Goal: Task Accomplishment & Management: Use online tool/utility

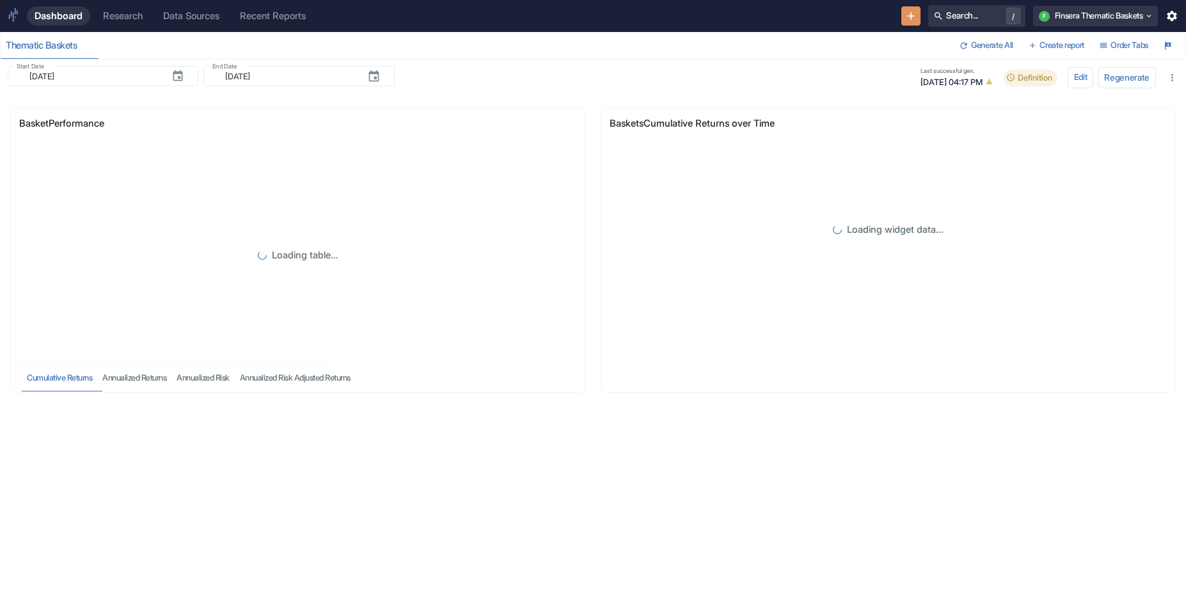
click at [137, 11] on div "Research" at bounding box center [123, 16] width 40 height 12
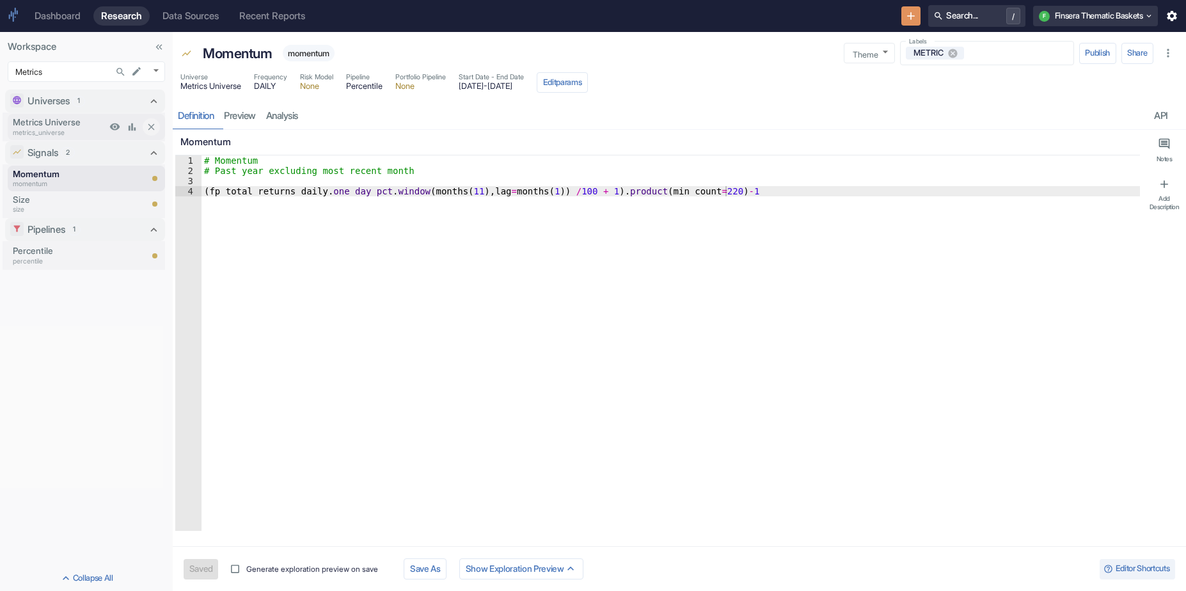
click at [56, 120] on p "Metrics Universe" at bounding box center [59, 122] width 93 height 13
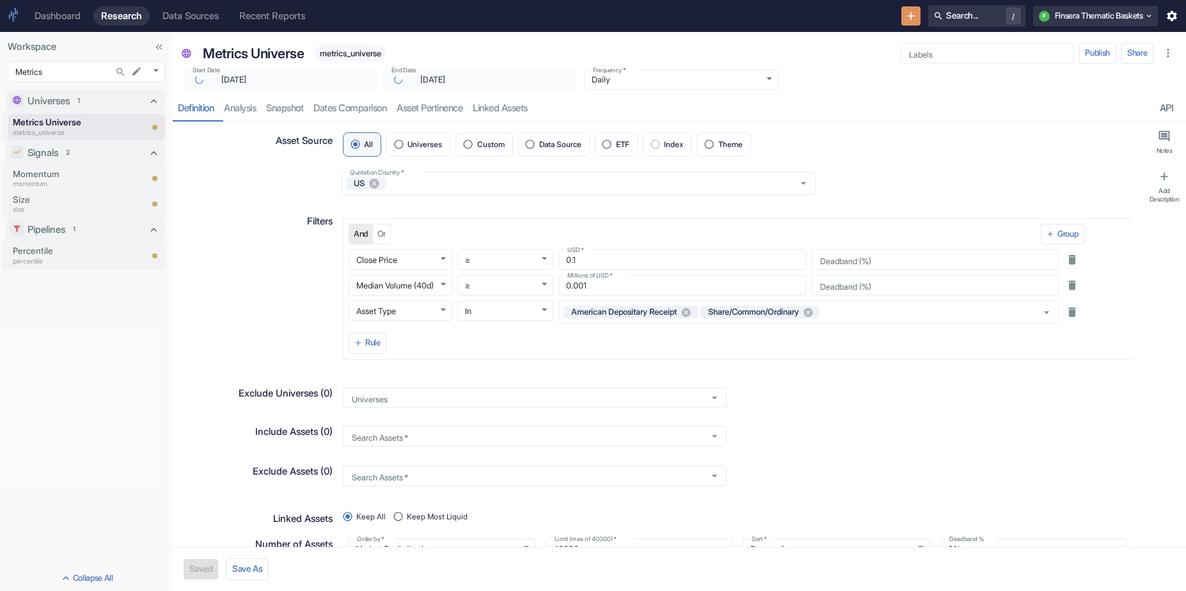
type textarea "x"
click at [84, 263] on p "percentile" at bounding box center [77, 262] width 128 height 10
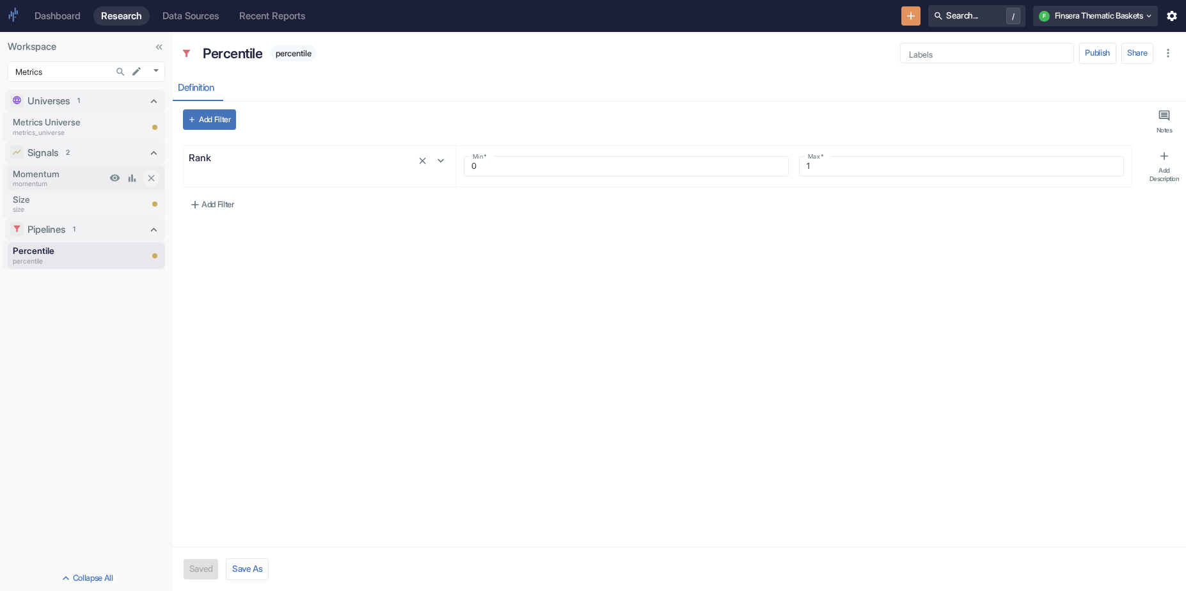
click at [22, 169] on p "Momentum" at bounding box center [59, 174] width 93 height 13
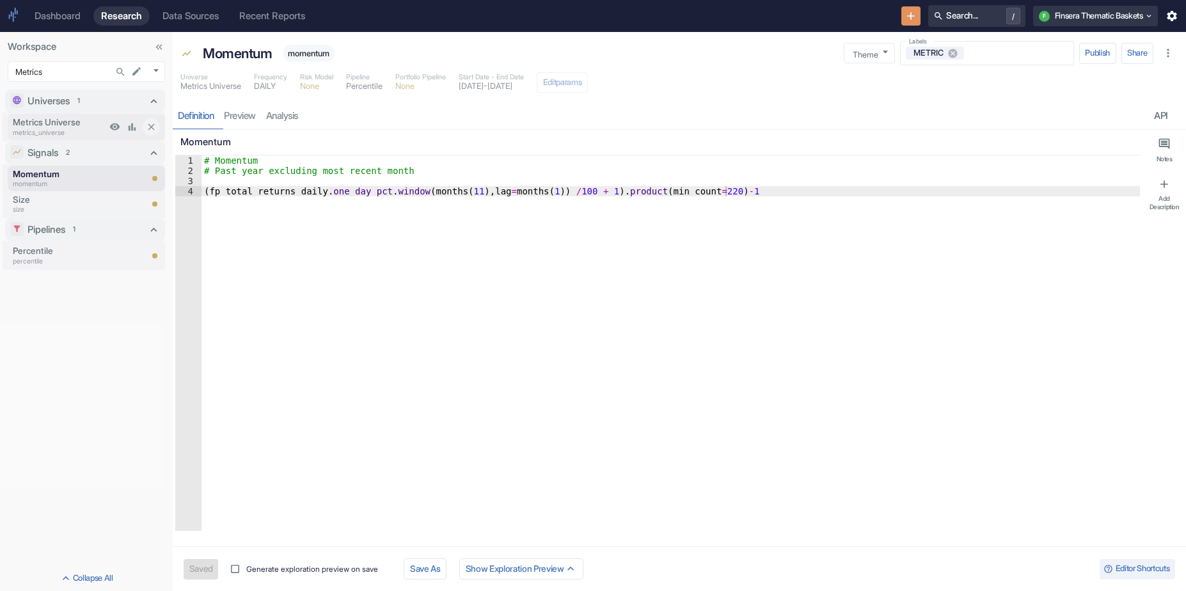
type textarea "x"
click at [302, 12] on div "Recent Reports" at bounding box center [272, 16] width 66 height 12
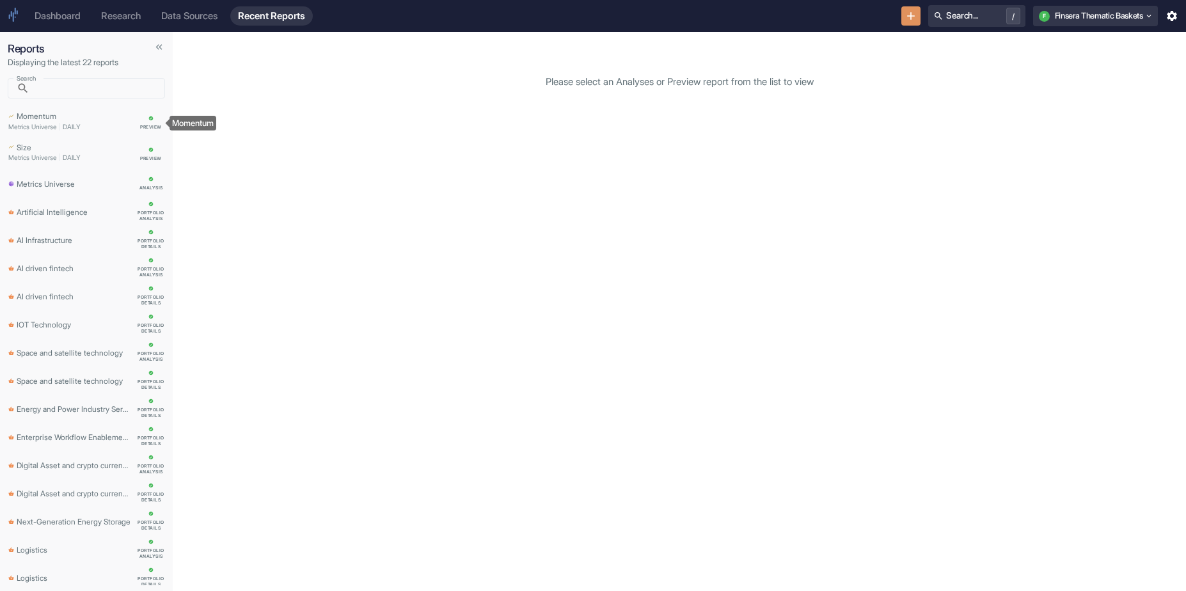
click at [56, 119] on p "Momentum" at bounding box center [37, 115] width 40 height 13
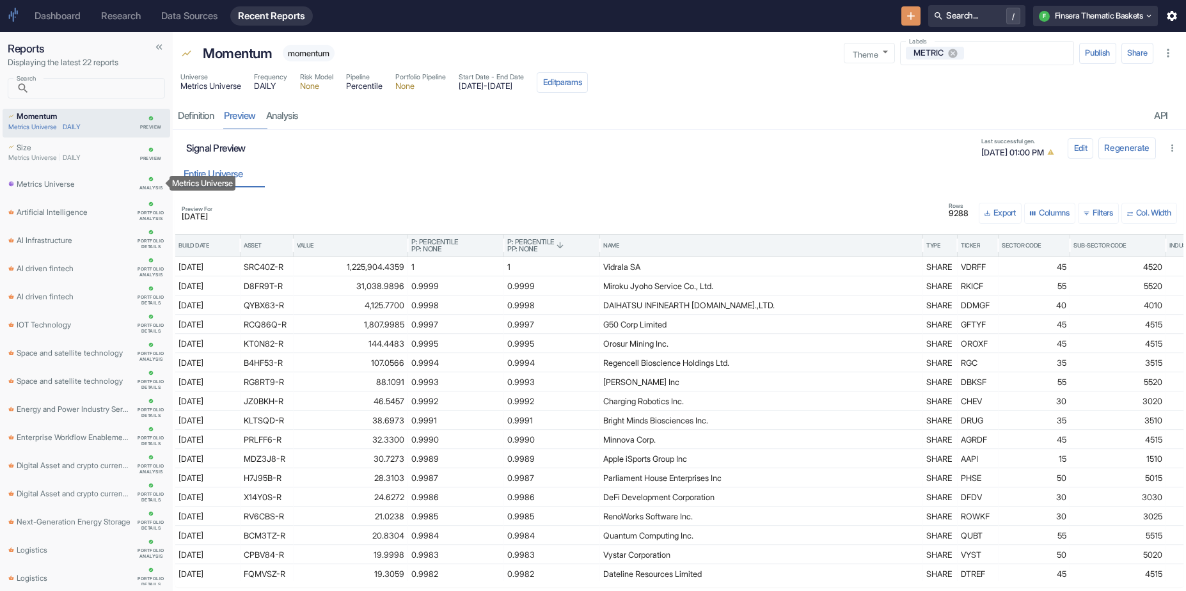
click at [47, 184] on p "Metrics Universe" at bounding box center [46, 183] width 58 height 13
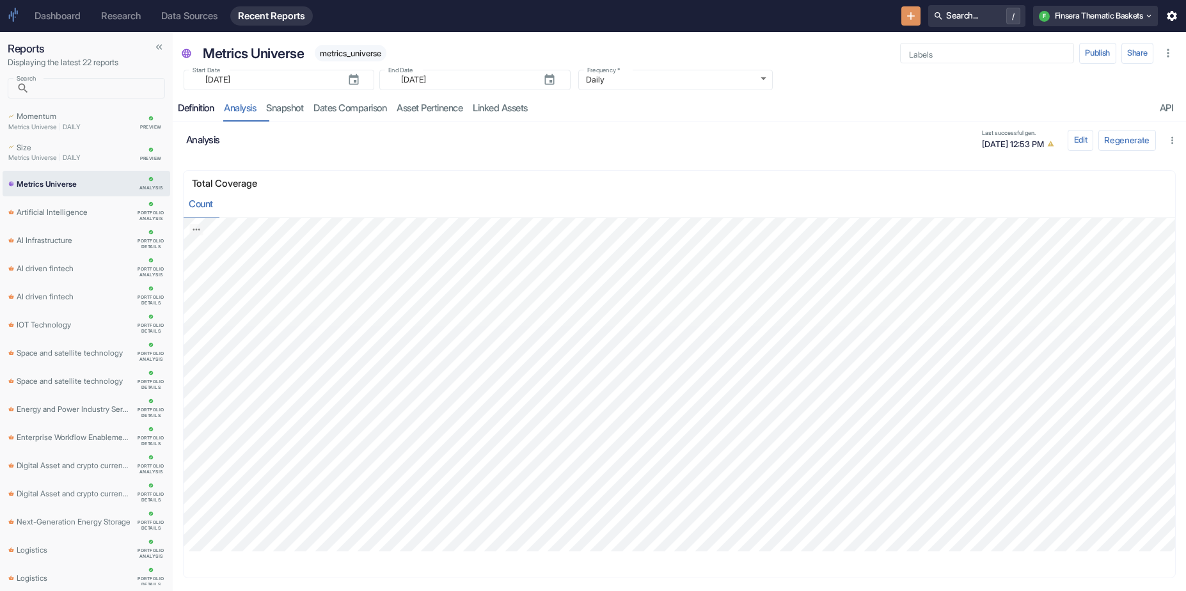
click at [209, 116] on link "Definition" at bounding box center [196, 108] width 46 height 26
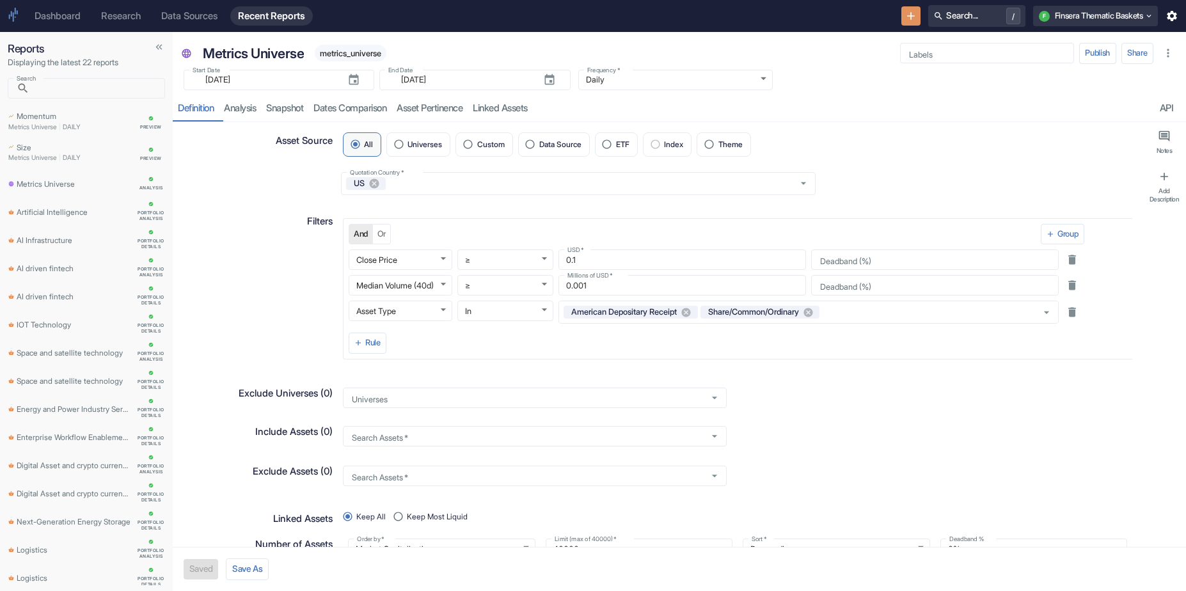
click at [73, 20] on div "Dashboard" at bounding box center [58, 16] width 46 height 12
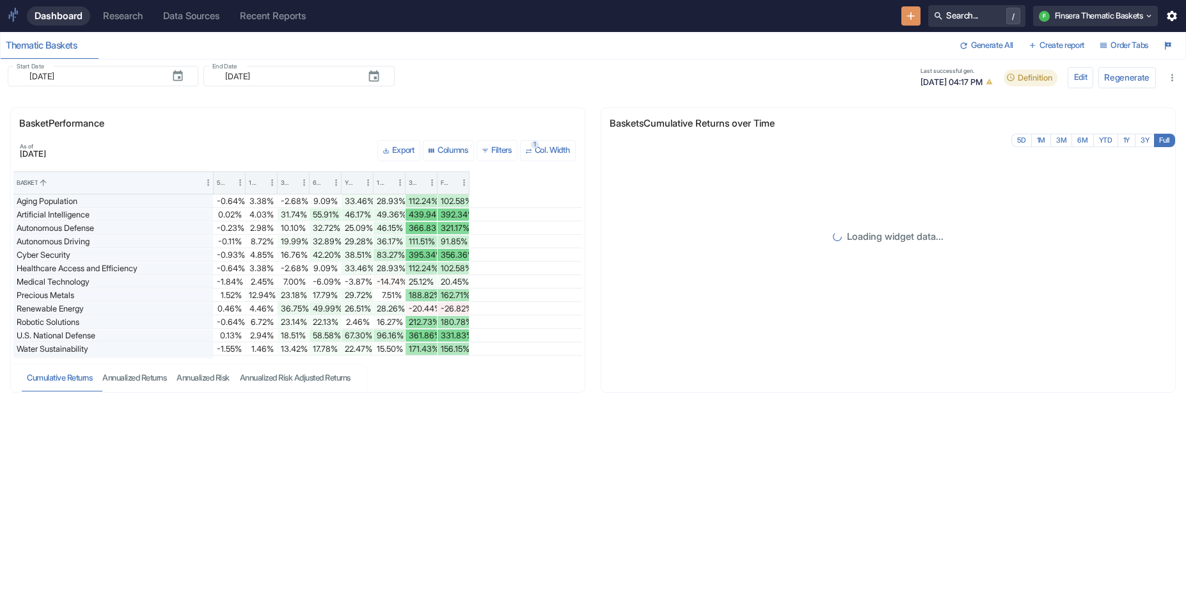
click at [115, 18] on div "Research" at bounding box center [123, 16] width 40 height 12
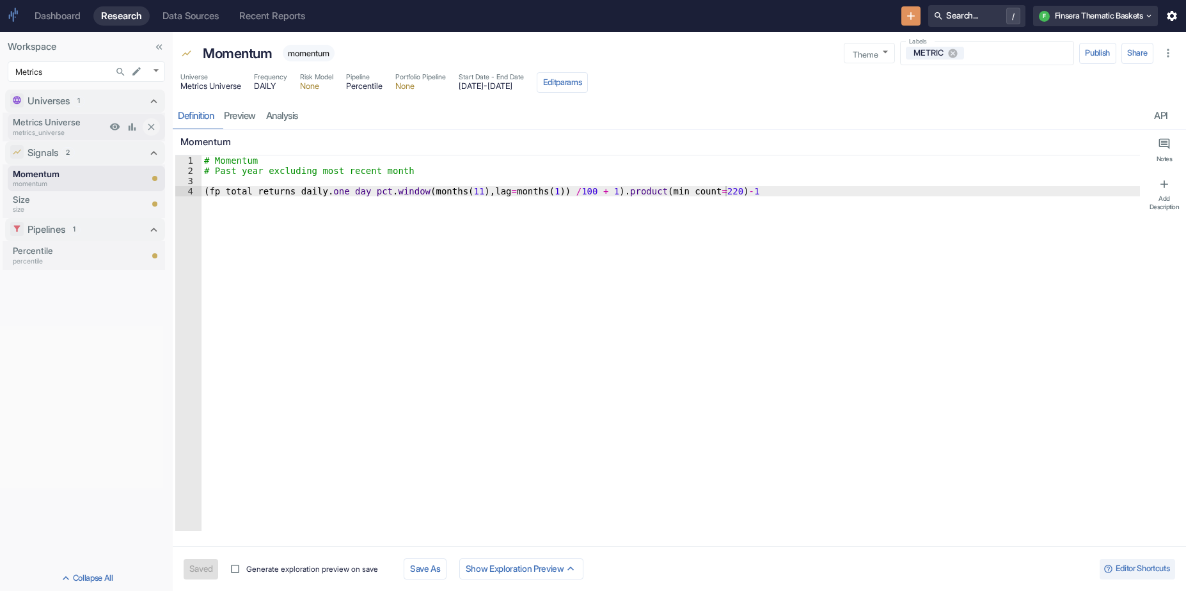
click at [66, 125] on p "Metrics Universe" at bounding box center [59, 122] width 93 height 13
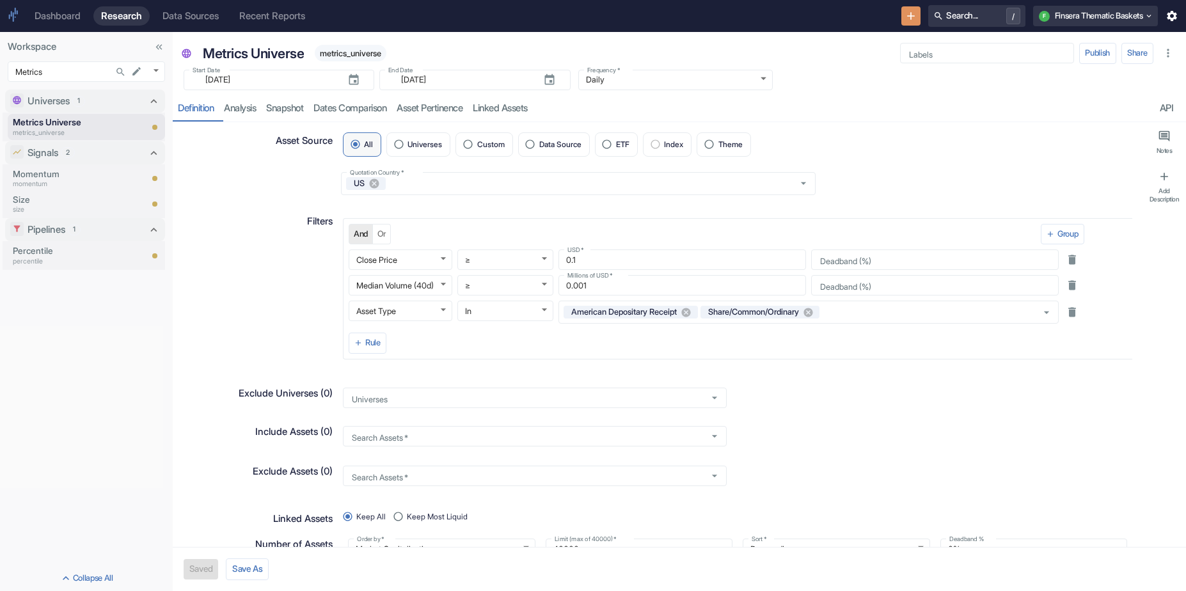
click at [358, 54] on span "metrics_universe" at bounding box center [351, 54] width 72 height 10
copy span "metrics_universe"
type textarea "x"
click at [39, 255] on p "Percentile" at bounding box center [77, 250] width 128 height 13
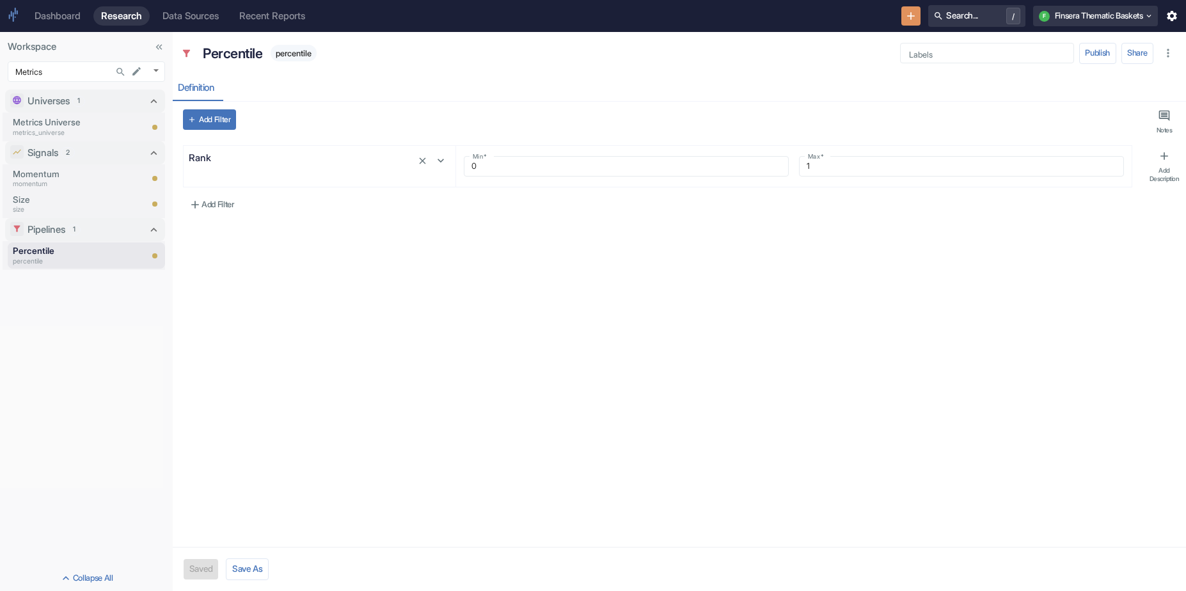
click at [414, 413] on div "Add Filter Rank Min   * 0 Min   * Max   * 1 Max   * Add Filter" at bounding box center [657, 324] width 965 height 445
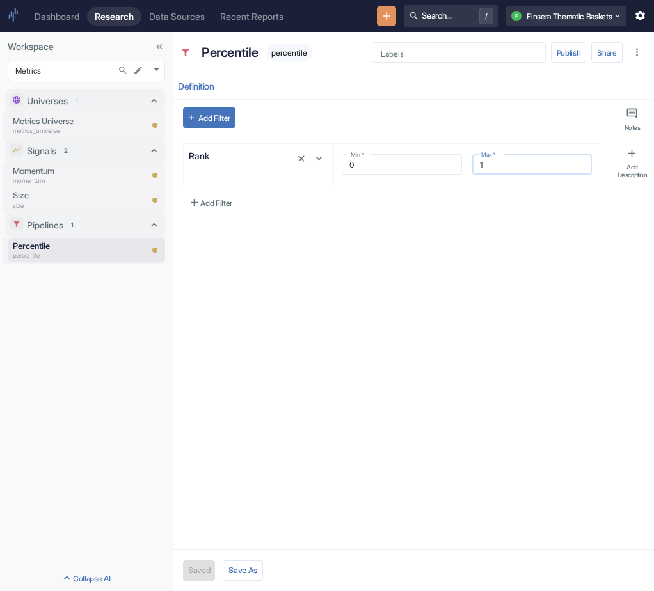
click at [488, 170] on input "1" at bounding box center [532, 164] width 120 height 15
type textarea "x"
type input "1"
click at [190, 568] on button "Save" at bounding box center [197, 570] width 28 height 20
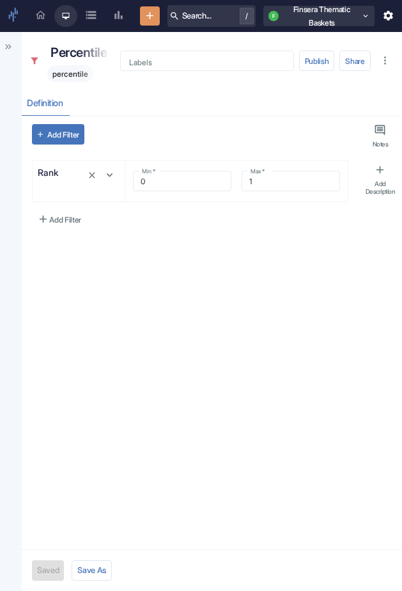
click at [15, 42] on button "Show Sidebar" at bounding box center [8, 46] width 17 height 17
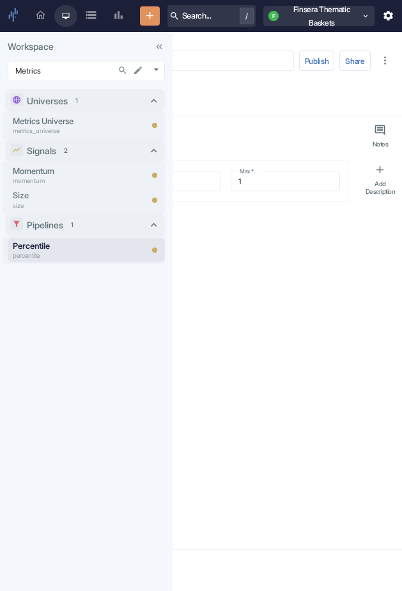
type textarea "x"
click at [61, 116] on p "Metrics Universe" at bounding box center [60, 121] width 95 height 12
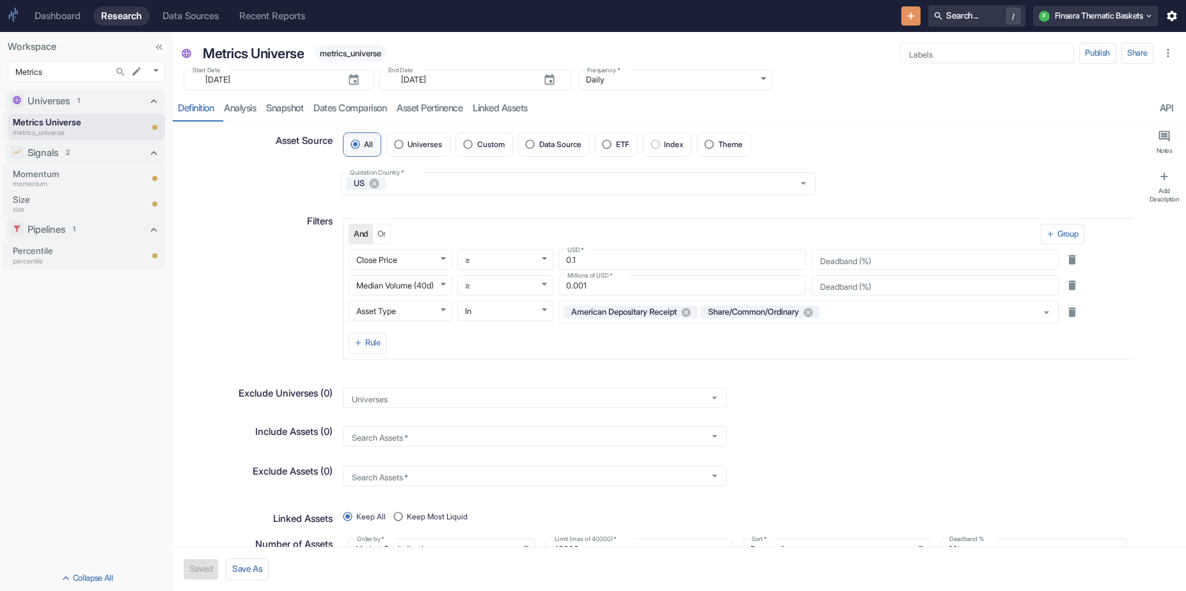
type textarea "x"
click at [365, 53] on span "metrics_universe" at bounding box center [351, 54] width 72 height 10
